Goal: Task Accomplishment & Management: Use online tool/utility

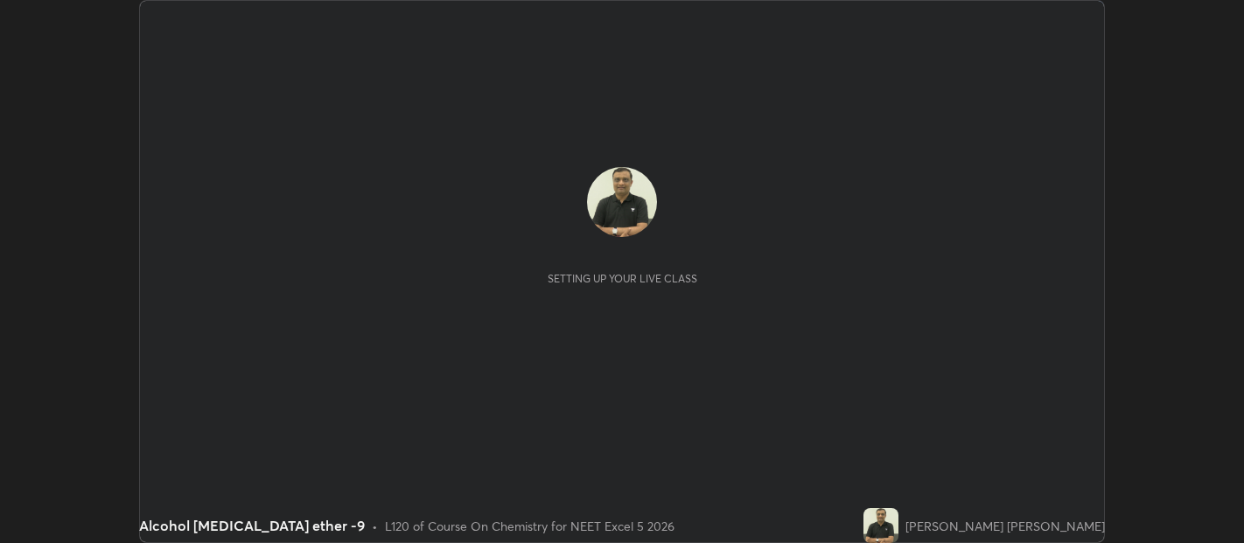
scroll to position [543, 1243]
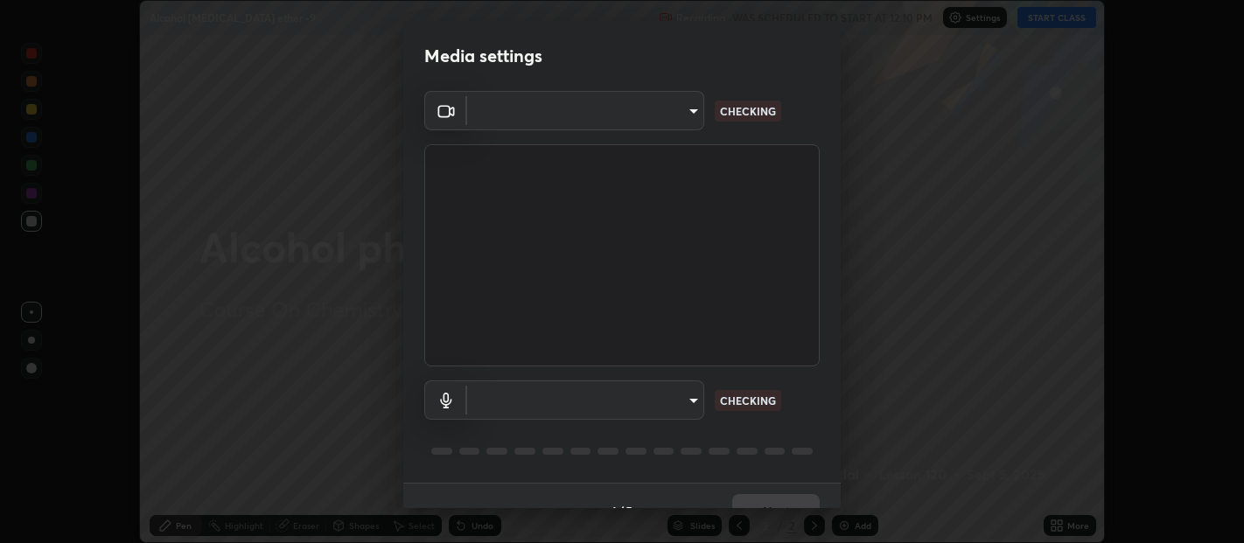
type input "0d049437951fd4140923ddd983d62ee20e888b7fe7080c9a8fddf2b3b9629313"
type input "40c86e739ed56a172ddcb7f6b95b795e1d756db5d52d7a4755805725d5d0de47"
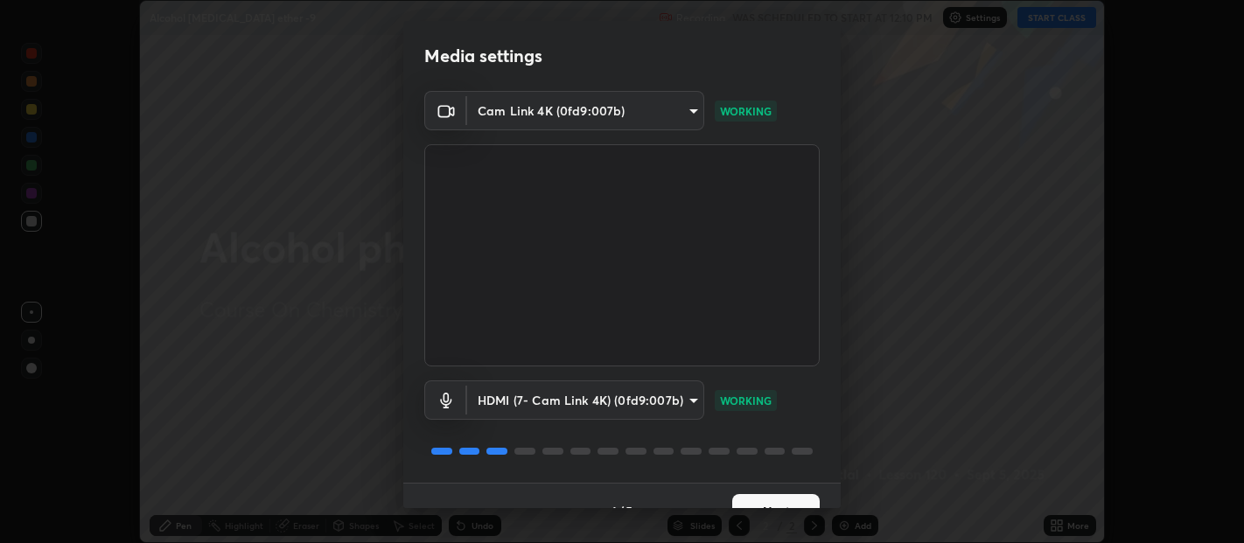
click at [843, 500] on div "Media settings Cam Link 4K (0fd9:007b) 0d049437951fd4140923ddd983d62ee20e888b7f…" at bounding box center [622, 271] width 1244 height 543
click at [842, 507] on div "Media settings Cam Link 4K (0fd9:007b) 0d049437951fd4140923ddd983d62ee20e888b7f…" at bounding box center [622, 271] width 1244 height 543
click at [763, 501] on button "Next" at bounding box center [775, 511] width 87 height 35
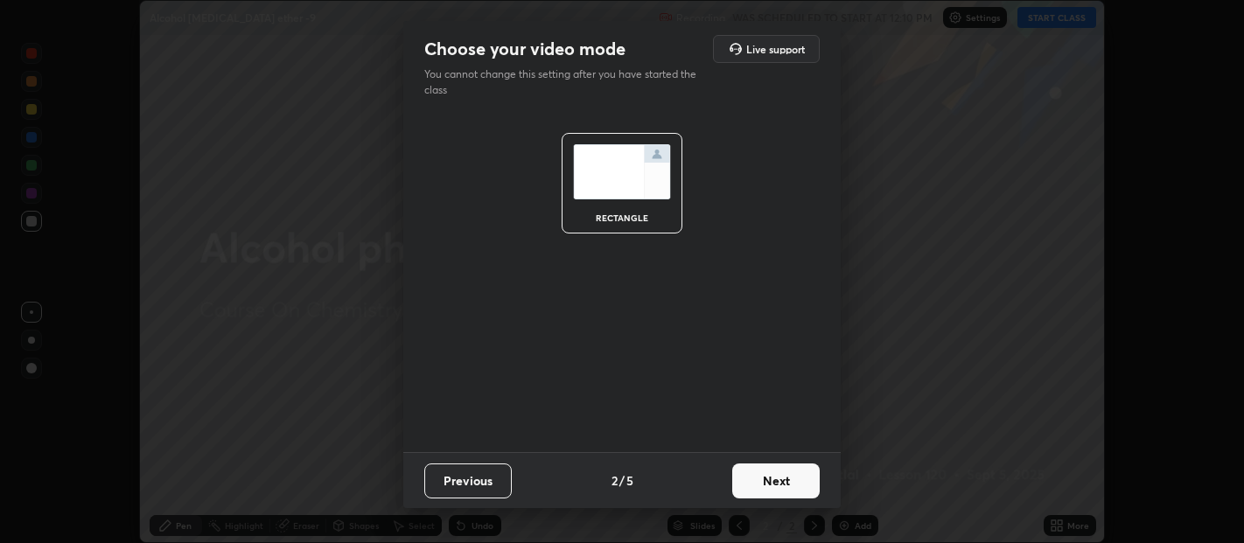
click at [772, 469] on button "Next" at bounding box center [775, 481] width 87 height 35
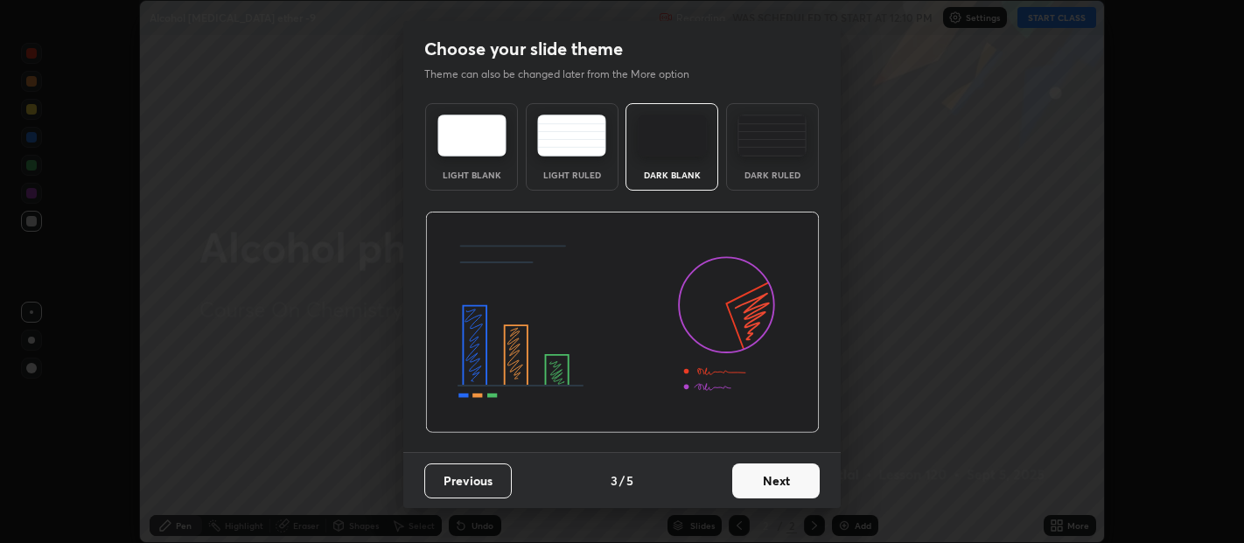
click at [765, 478] on button "Next" at bounding box center [775, 481] width 87 height 35
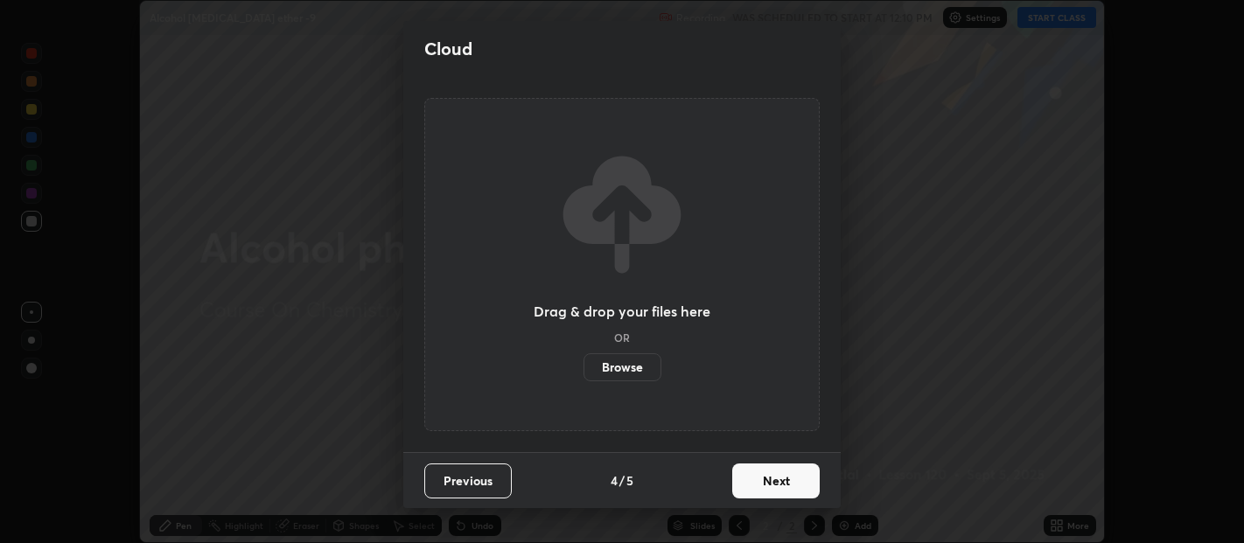
click at [772, 479] on button "Next" at bounding box center [775, 481] width 87 height 35
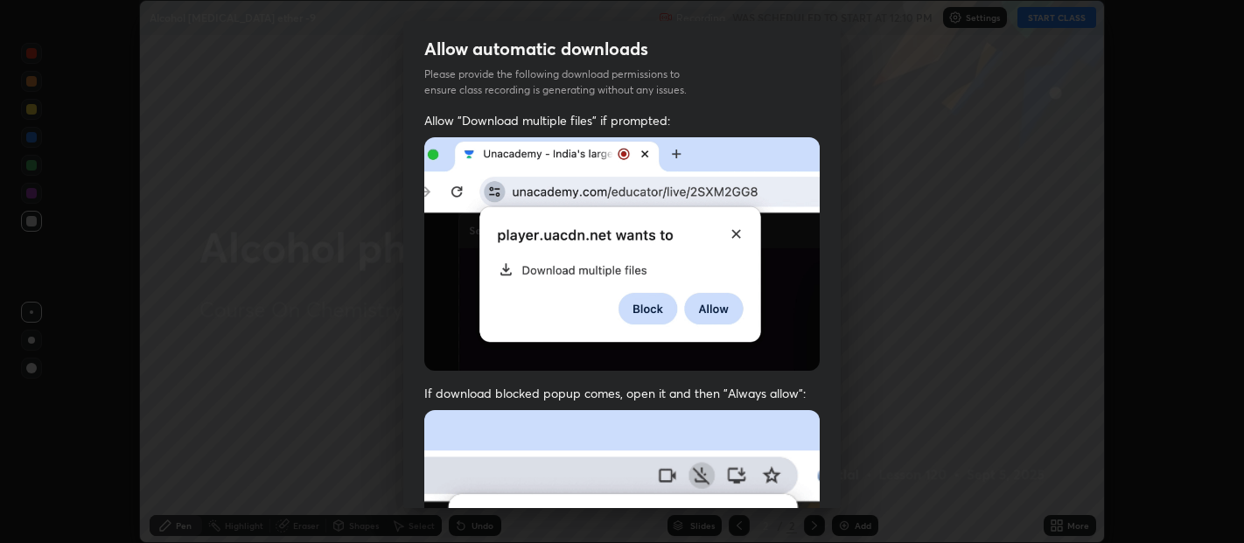
click at [842, 491] on div "Allow automatic downloads Please provide the following download permissions to …" at bounding box center [622, 271] width 1244 height 543
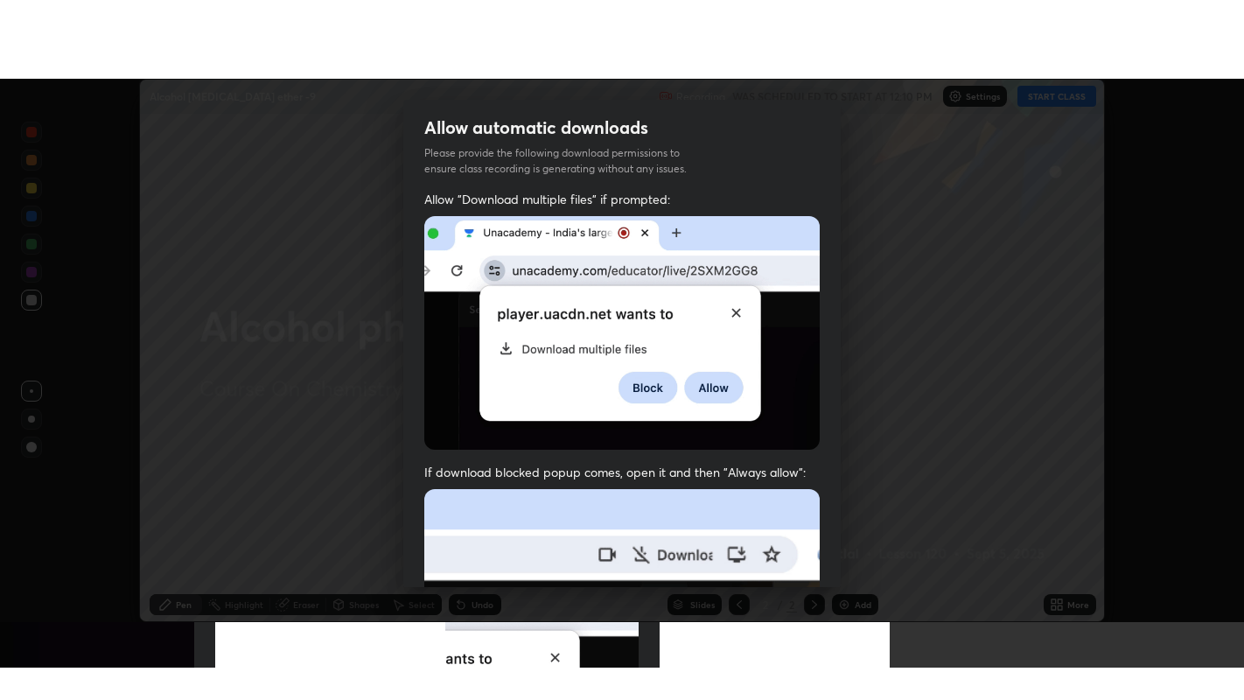
scroll to position [387, 0]
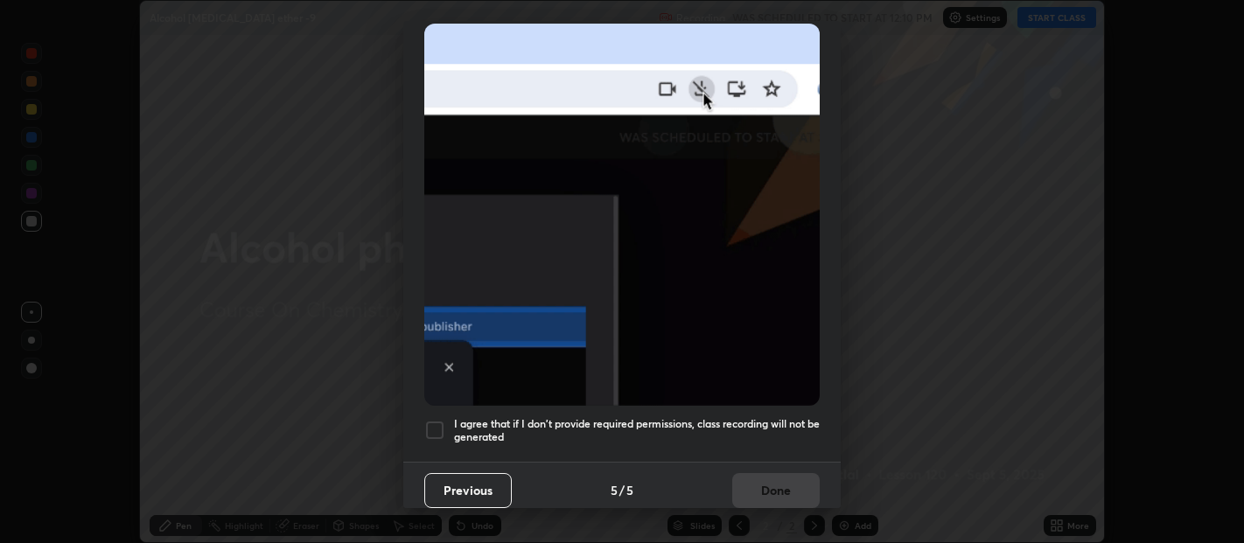
click at [842, 508] on div "Allow automatic downloads Please provide the following download permissions to …" at bounding box center [622, 271] width 1244 height 543
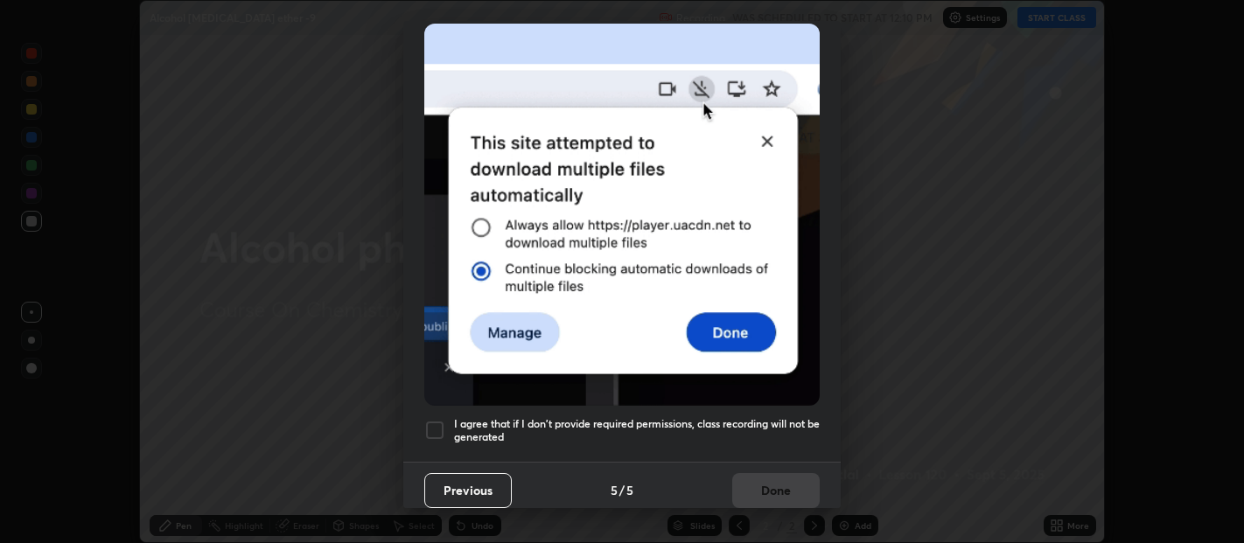
click at [441, 420] on div at bounding box center [434, 430] width 21 height 21
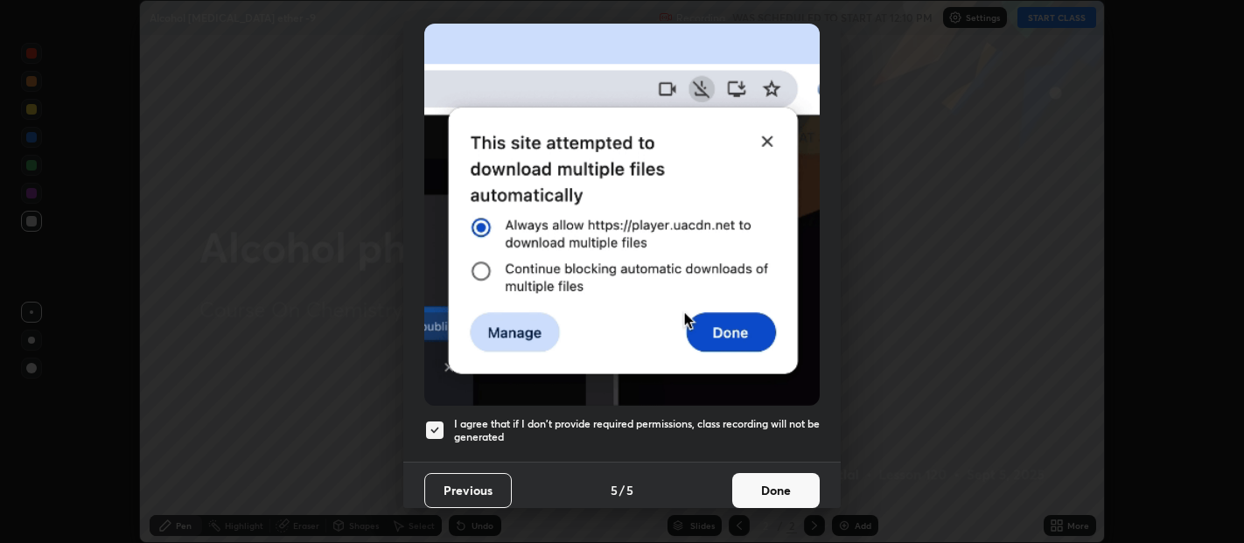
click at [774, 485] on button "Done" at bounding box center [775, 490] width 87 height 35
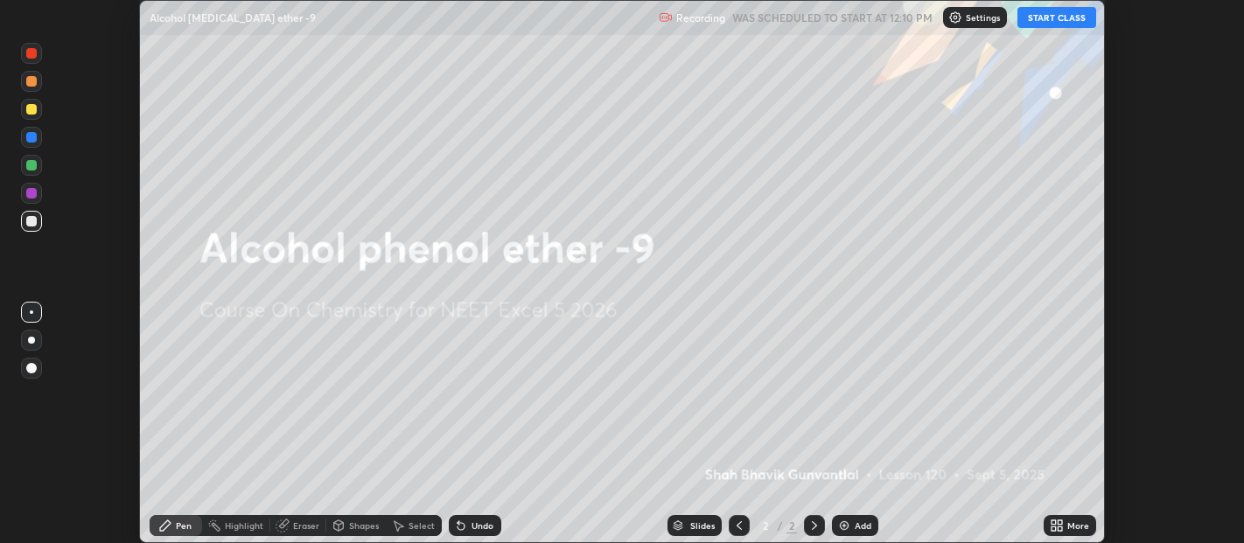
click at [1058, 15] on button "START CLASS" at bounding box center [1056, 17] width 79 height 21
click at [1062, 527] on icon at bounding box center [1060, 529] width 4 height 4
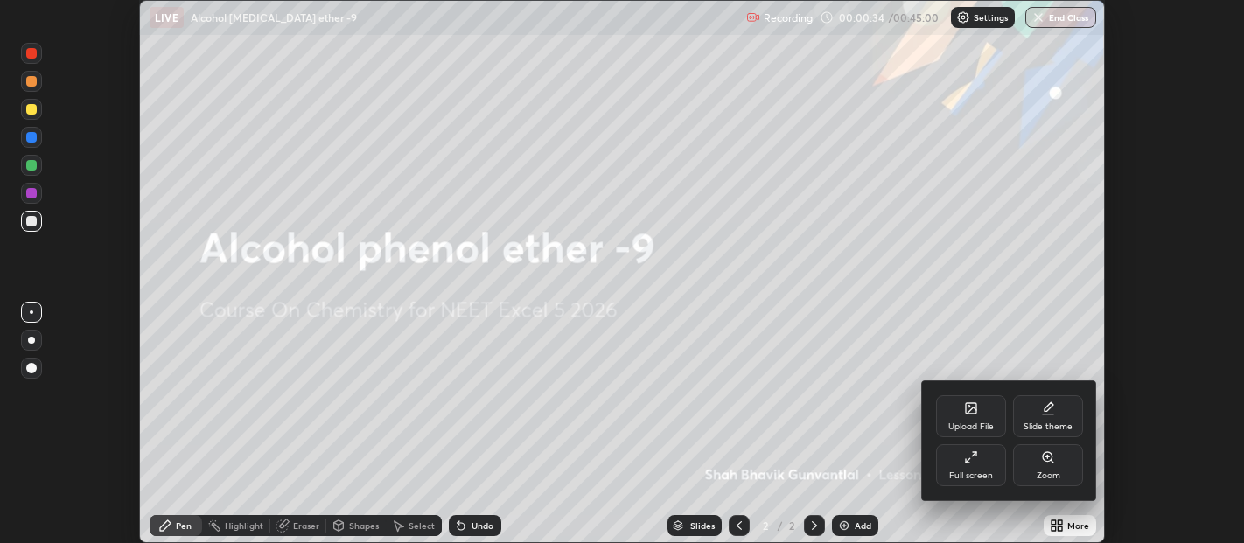
click at [975, 465] on icon at bounding box center [971, 458] width 14 height 14
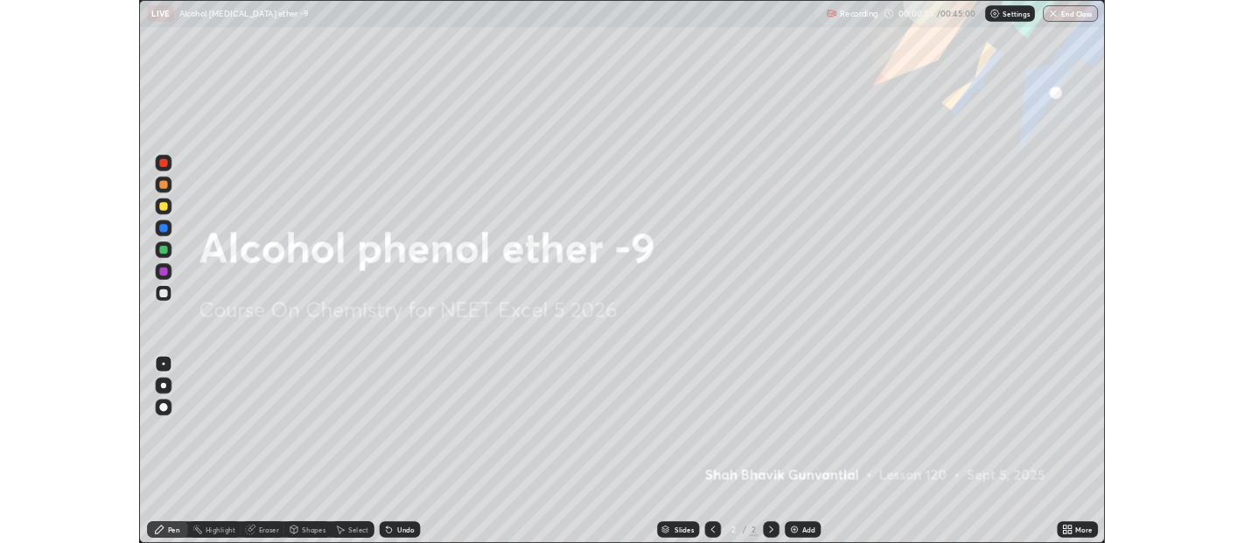
scroll to position [700, 1244]
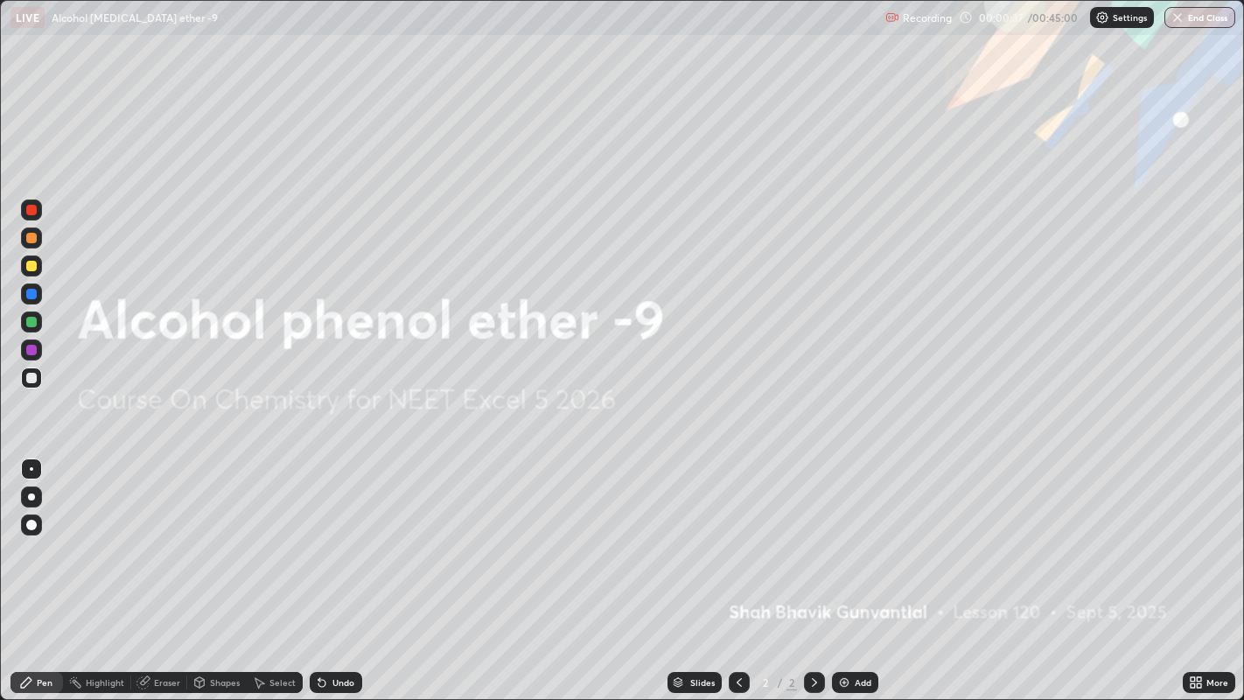
click at [859, 542] on div "Add" at bounding box center [863, 682] width 17 height 9
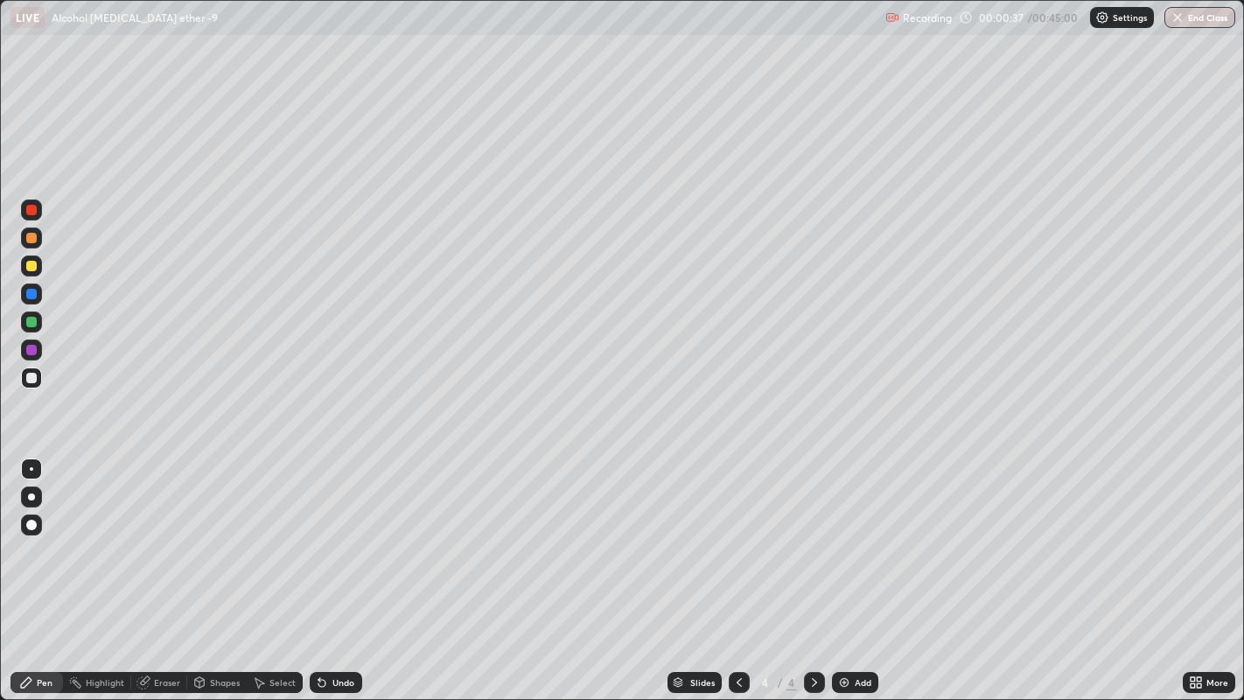
click at [860, 542] on div "Add" at bounding box center [863, 682] width 17 height 9
click at [856, 542] on div "Add" at bounding box center [863, 682] width 17 height 9
click at [855, 542] on div "Add" at bounding box center [863, 682] width 17 height 9
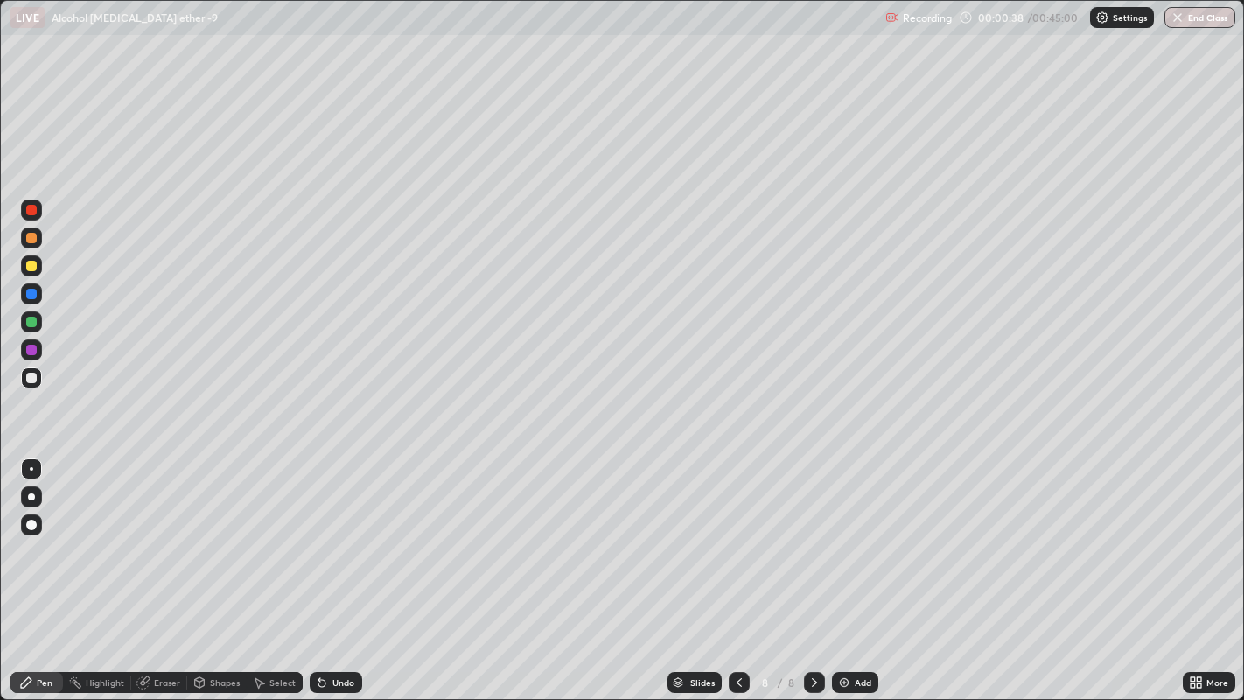
click at [852, 542] on div "Add" at bounding box center [855, 682] width 46 height 21
click at [850, 542] on div "Add" at bounding box center [855, 682] width 46 height 21
click at [737, 542] on icon at bounding box center [739, 682] width 14 height 14
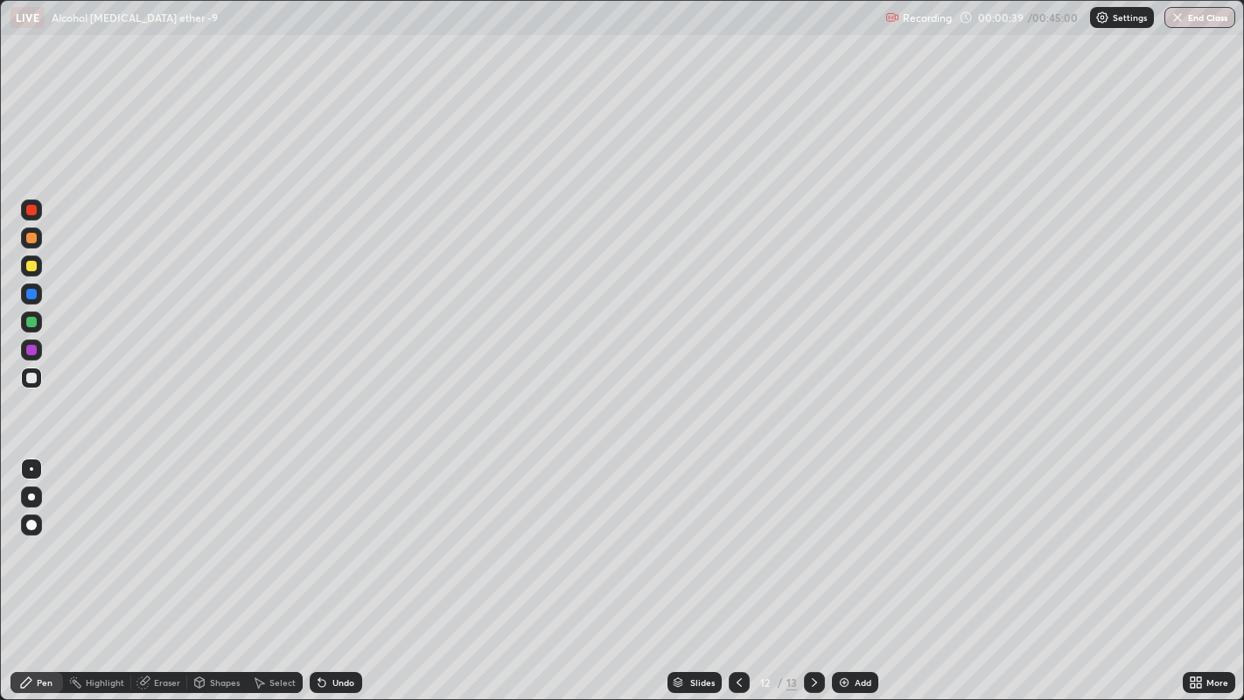
click at [739, 542] on icon at bounding box center [739, 682] width 14 height 14
click at [737, 542] on icon at bounding box center [739, 682] width 14 height 14
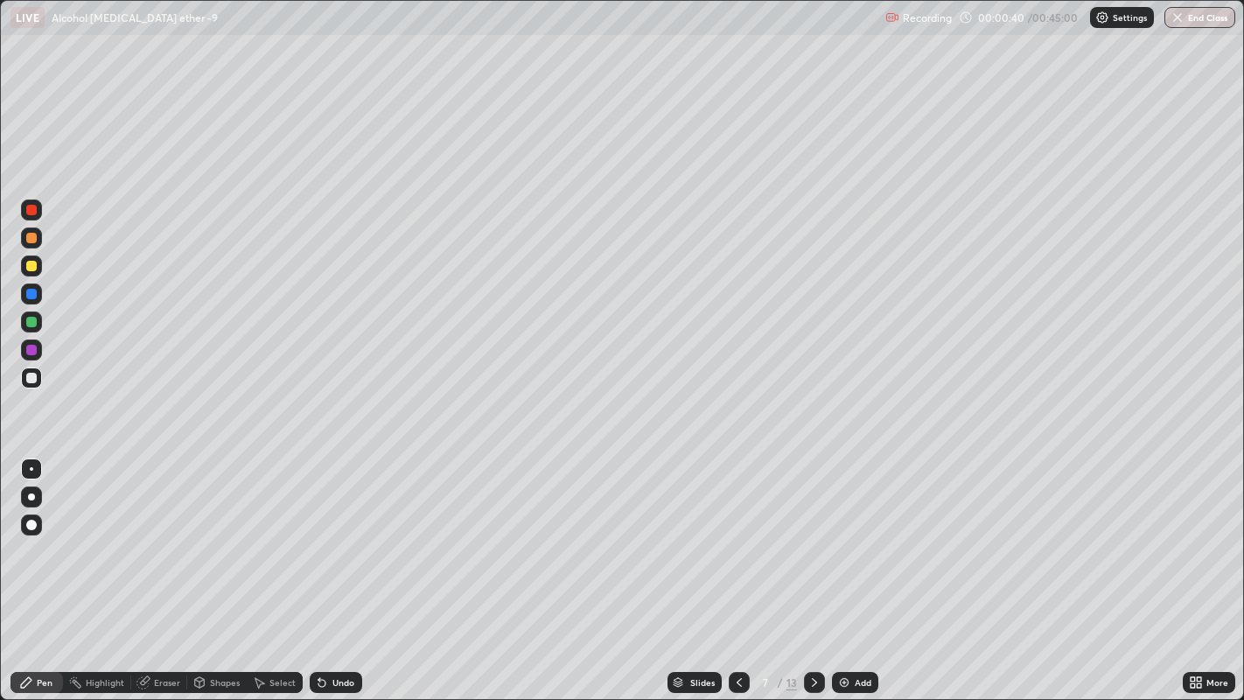
click at [737, 542] on icon at bounding box center [739, 682] width 14 height 14
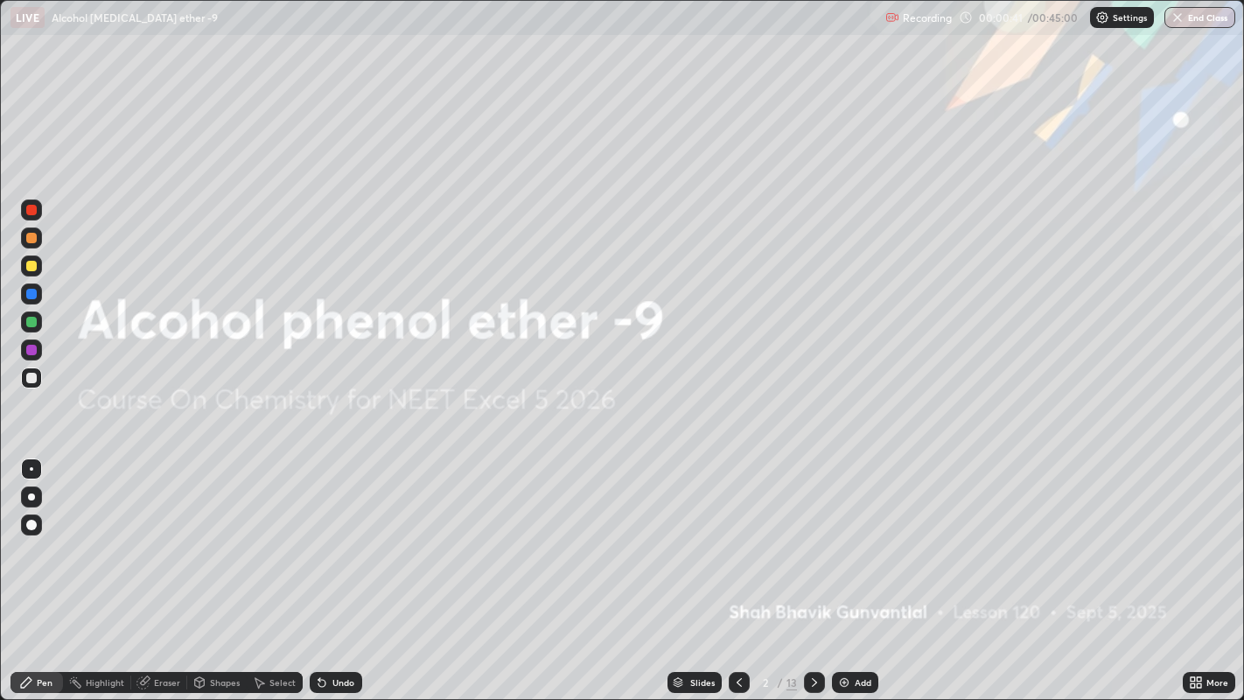
click at [812, 542] on icon at bounding box center [814, 682] width 14 height 14
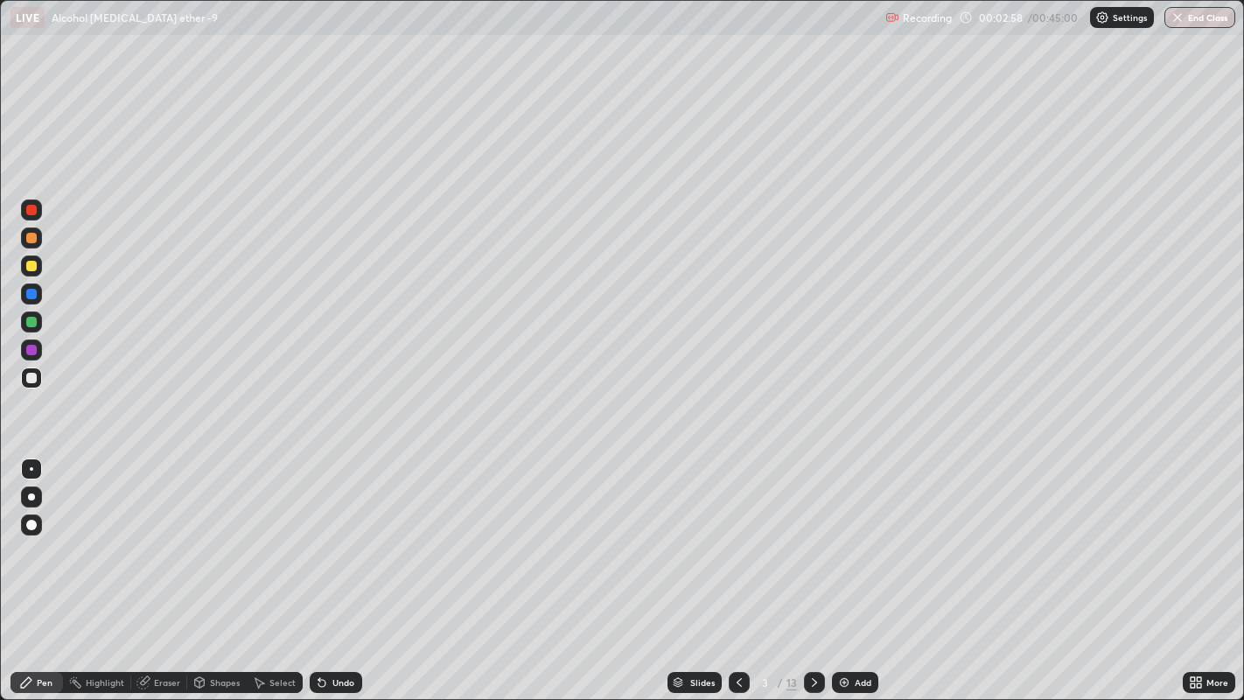
click at [29, 269] on div at bounding box center [31, 266] width 10 height 10
click at [29, 240] on div at bounding box center [31, 238] width 10 height 10
click at [31, 266] on div at bounding box center [31, 266] width 10 height 10
click at [814, 542] on div at bounding box center [814, 682] width 21 height 21
click at [27, 237] on div at bounding box center [31, 238] width 10 height 10
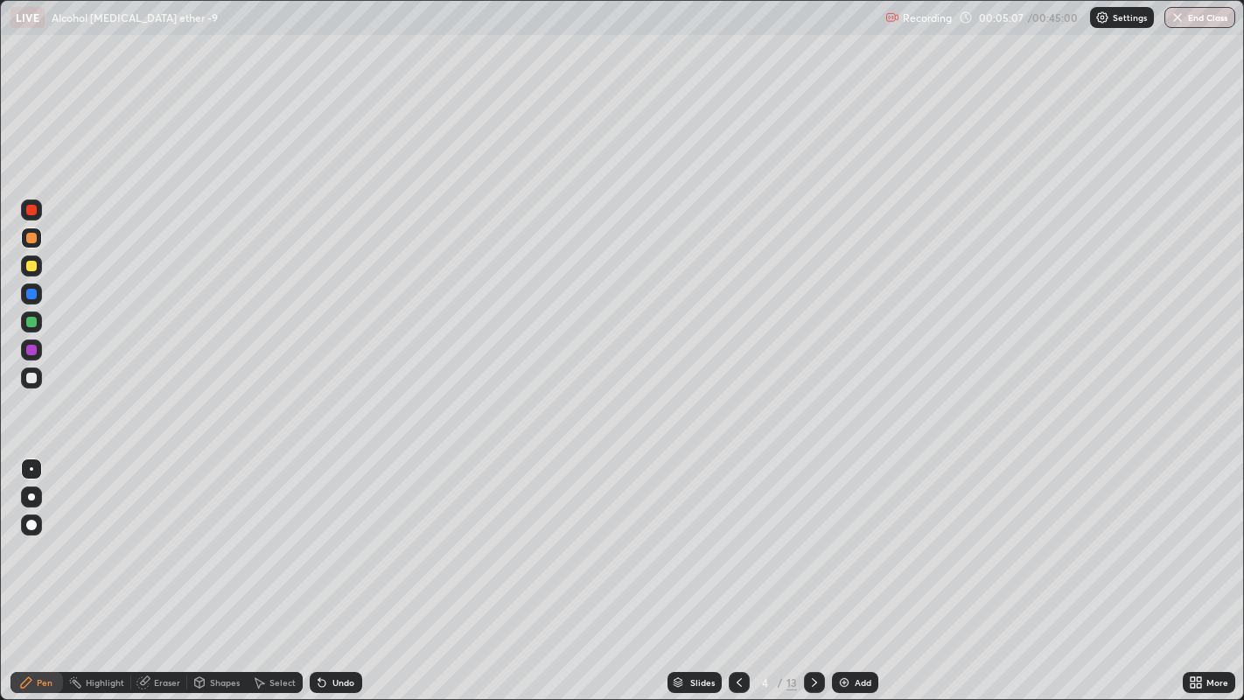
click at [29, 270] on div at bounding box center [31, 266] width 10 height 10
click at [30, 304] on div at bounding box center [31, 293] width 21 height 21
click at [30, 269] on div at bounding box center [31, 266] width 10 height 10
click at [28, 238] on div at bounding box center [31, 238] width 10 height 10
click at [30, 292] on div at bounding box center [31, 294] width 10 height 10
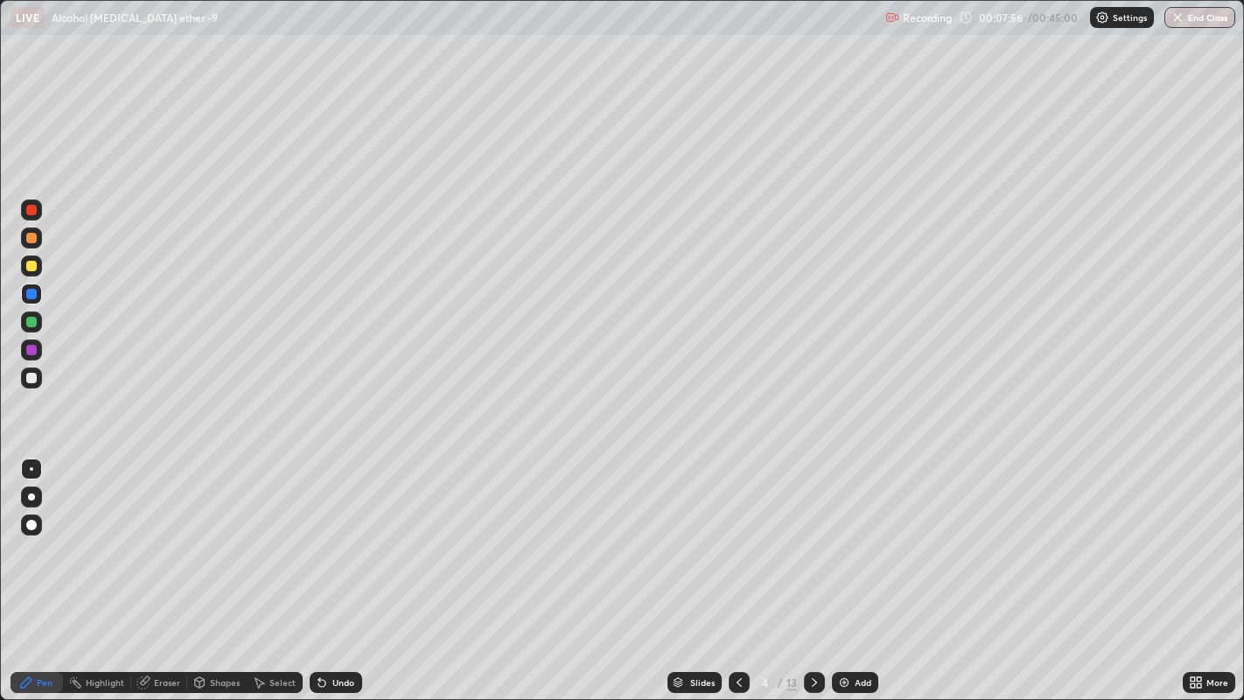
click at [36, 240] on div at bounding box center [31, 238] width 10 height 10
click at [729, 542] on div at bounding box center [739, 682] width 21 height 21
click at [812, 542] on icon at bounding box center [814, 682] width 14 height 14
click at [31, 264] on div at bounding box center [31, 266] width 10 height 10
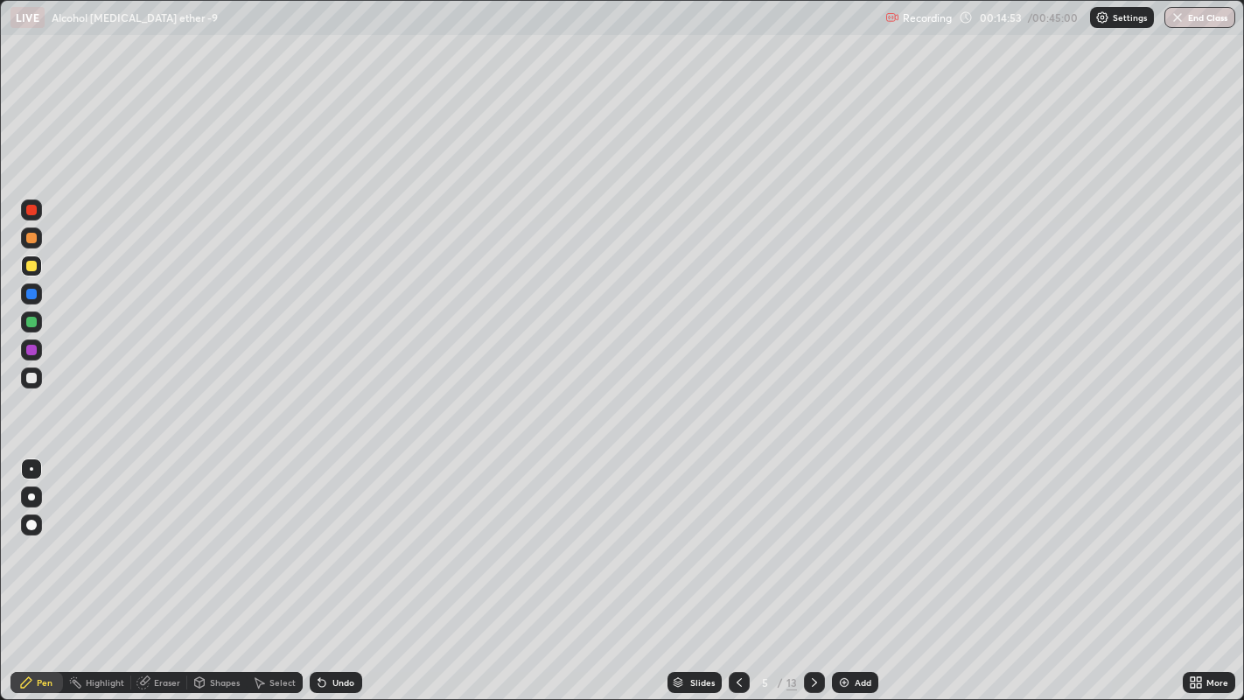
click at [34, 238] on div at bounding box center [31, 238] width 10 height 10
click at [26, 269] on div at bounding box center [31, 266] width 10 height 10
click at [33, 321] on div at bounding box center [31, 322] width 10 height 10
click at [35, 298] on div at bounding box center [31, 293] width 21 height 21
click at [31, 318] on div at bounding box center [31, 322] width 10 height 10
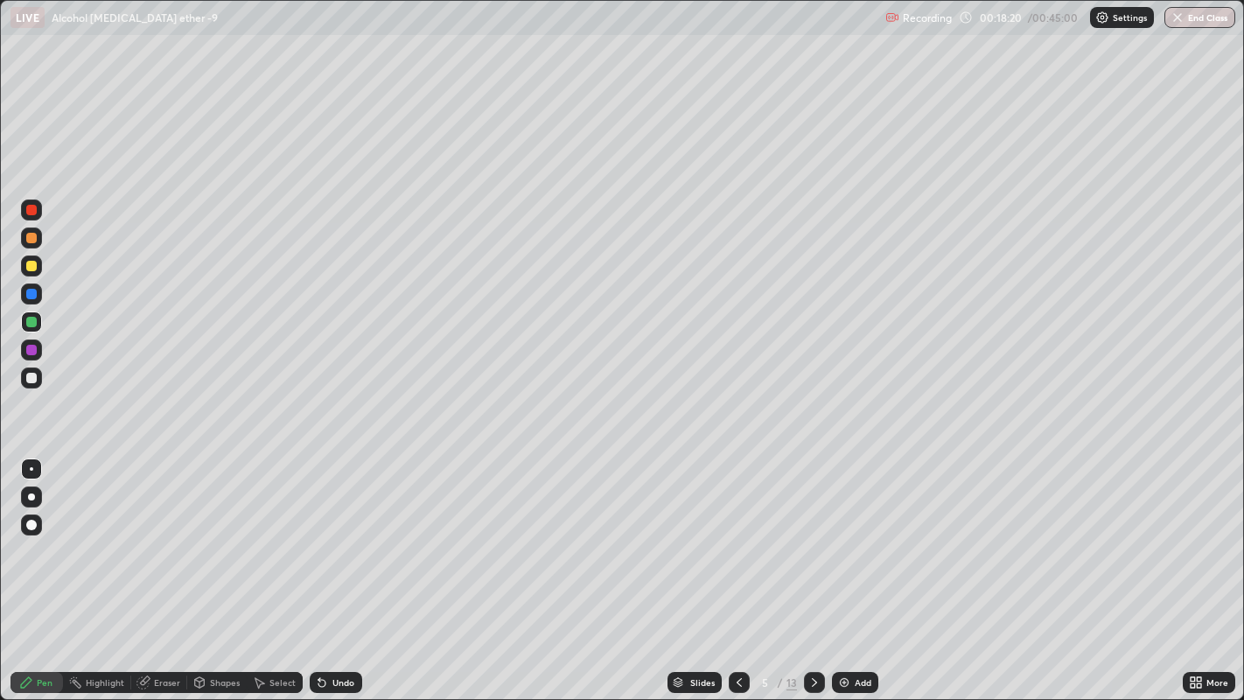
click at [27, 269] on div at bounding box center [31, 266] width 10 height 10
click at [32, 237] on div at bounding box center [31, 238] width 10 height 10
click at [814, 542] on icon at bounding box center [814, 682] width 14 height 14
click at [33, 267] on div at bounding box center [31, 266] width 10 height 10
click at [28, 242] on div at bounding box center [31, 238] width 10 height 10
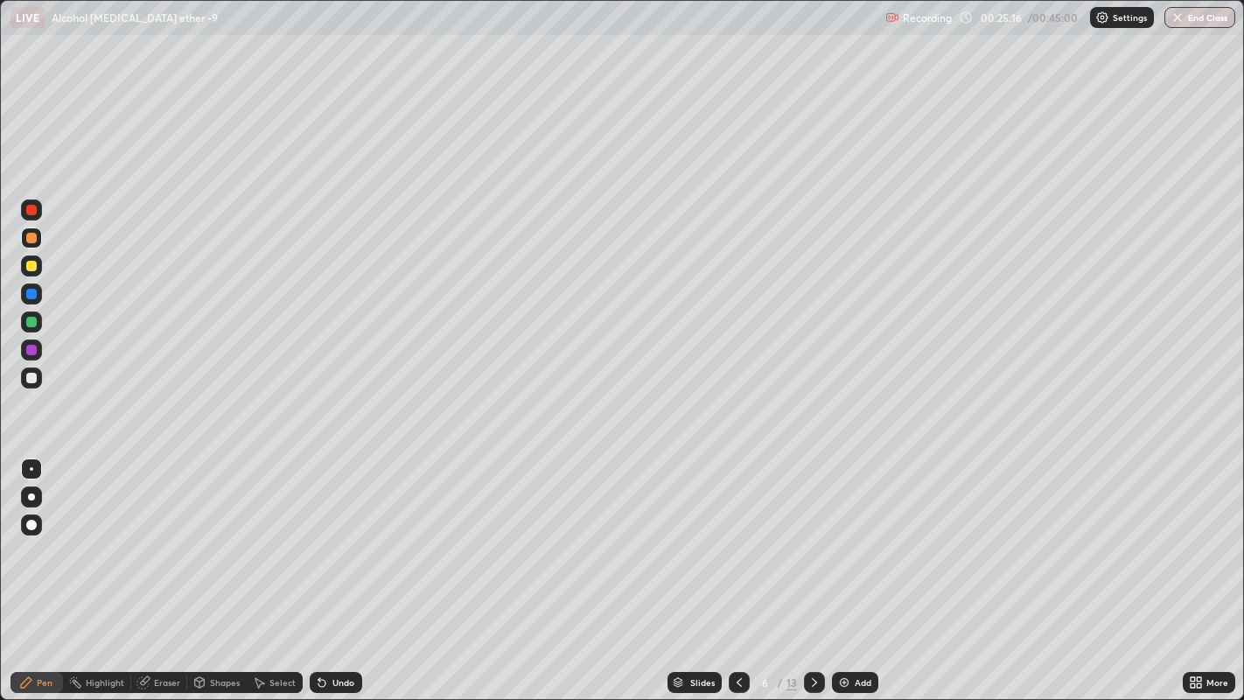
click at [35, 213] on div at bounding box center [31, 210] width 10 height 10
click at [26, 263] on div at bounding box center [31, 266] width 10 height 10
click at [28, 293] on div at bounding box center [31, 294] width 10 height 10
click at [26, 266] on div at bounding box center [31, 266] width 10 height 10
click at [32, 237] on div at bounding box center [31, 238] width 10 height 10
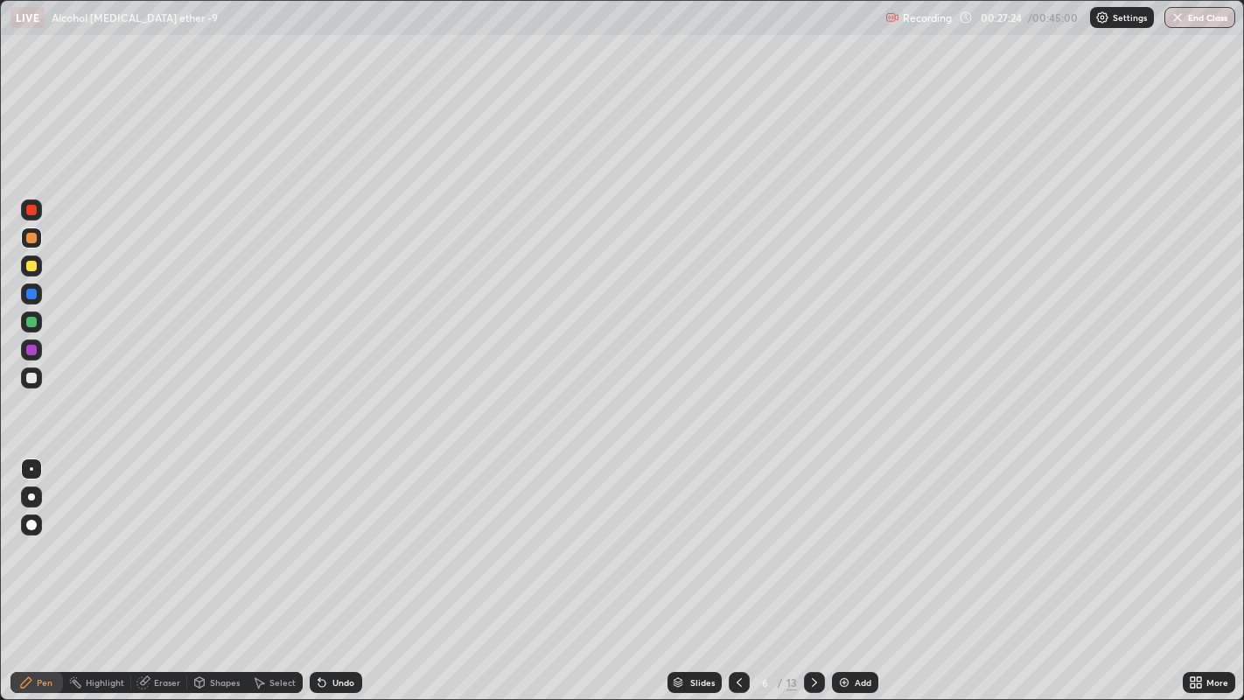
click at [737, 542] on icon at bounding box center [739, 682] width 14 height 14
click at [812, 542] on icon at bounding box center [814, 682] width 14 height 14
click at [821, 542] on div at bounding box center [814, 682] width 21 height 21
click at [30, 210] on div at bounding box center [31, 210] width 10 height 10
click at [28, 269] on div at bounding box center [31, 266] width 10 height 10
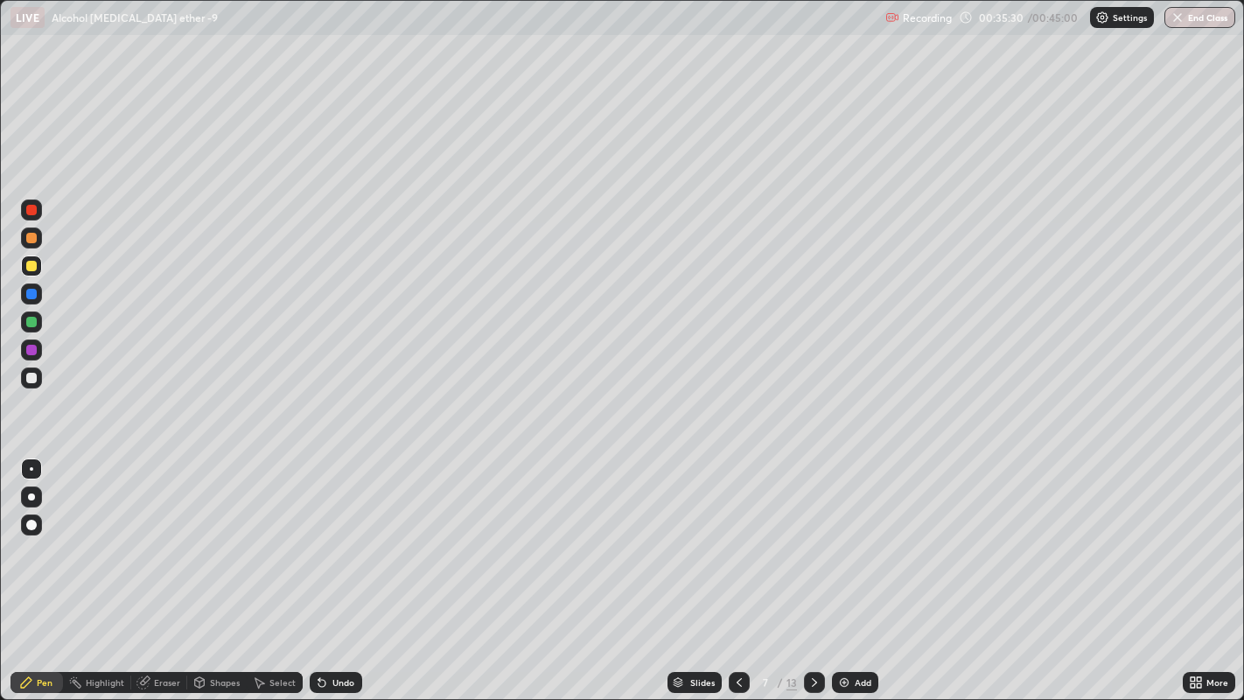
click at [812, 542] on icon at bounding box center [814, 682] width 14 height 14
click at [28, 234] on div at bounding box center [31, 238] width 10 height 10
click at [812, 542] on icon at bounding box center [814, 682] width 14 height 14
click at [29, 264] on div at bounding box center [31, 266] width 10 height 10
click at [26, 296] on div at bounding box center [31, 294] width 10 height 10
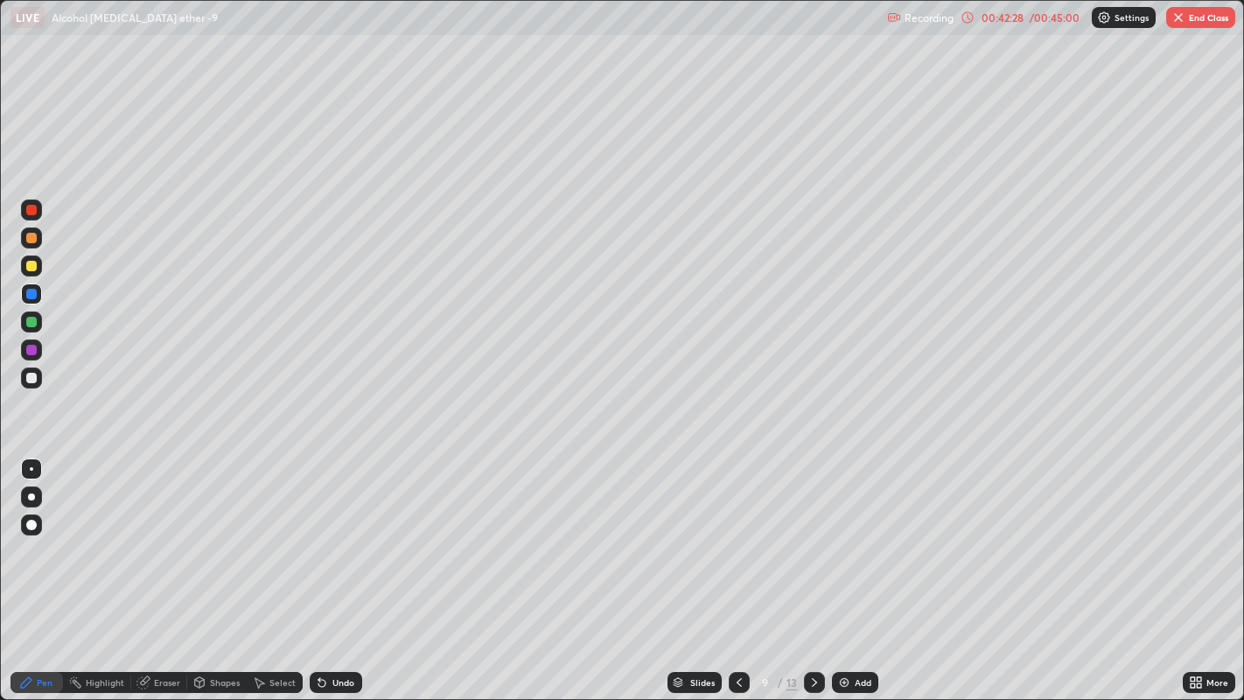
click at [33, 266] on div at bounding box center [31, 266] width 10 height 10
click at [1193, 19] on button "End Class" at bounding box center [1200, 17] width 69 height 21
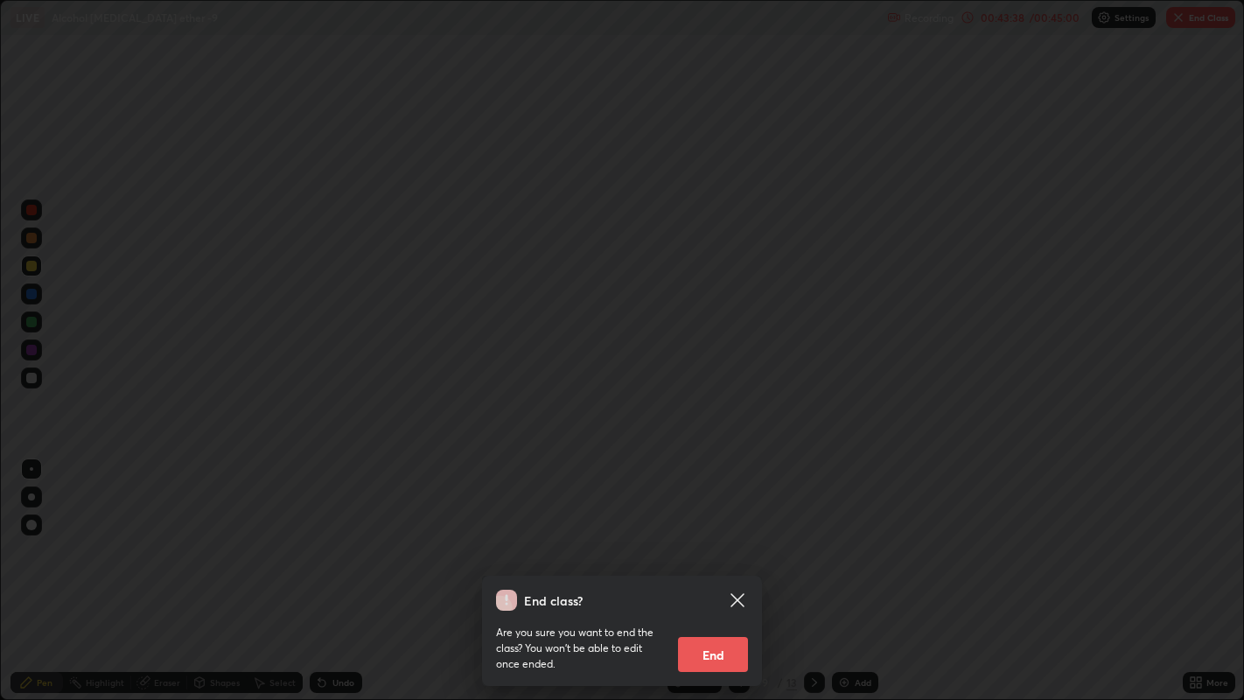
click at [721, 542] on button "End" at bounding box center [713, 654] width 70 height 35
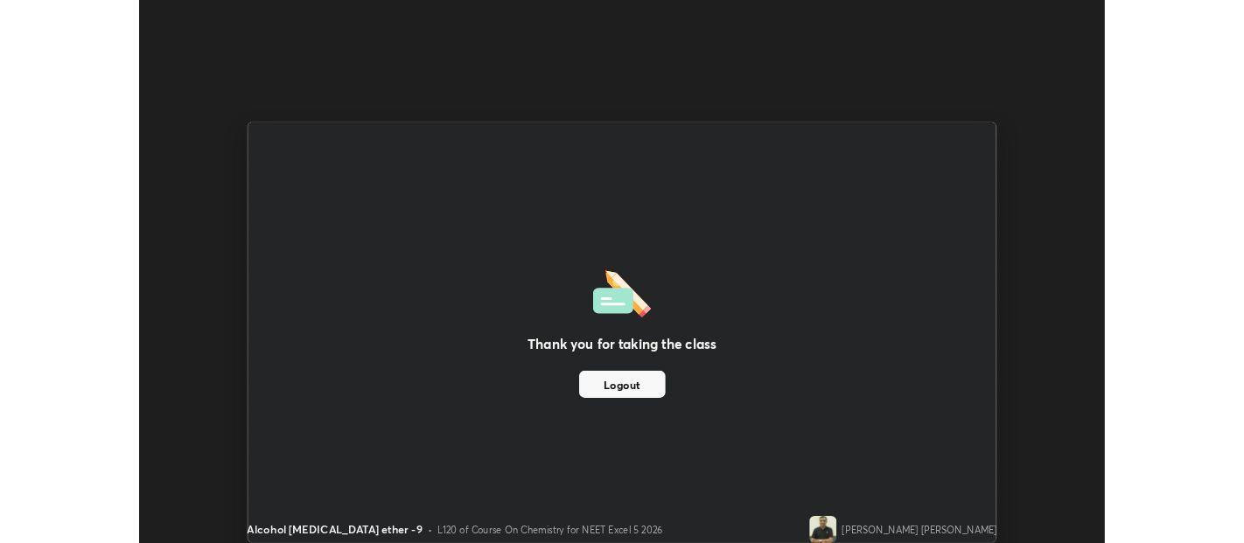
scroll to position [86938, 86237]
